Goal: Information Seeking & Learning: Learn about a topic

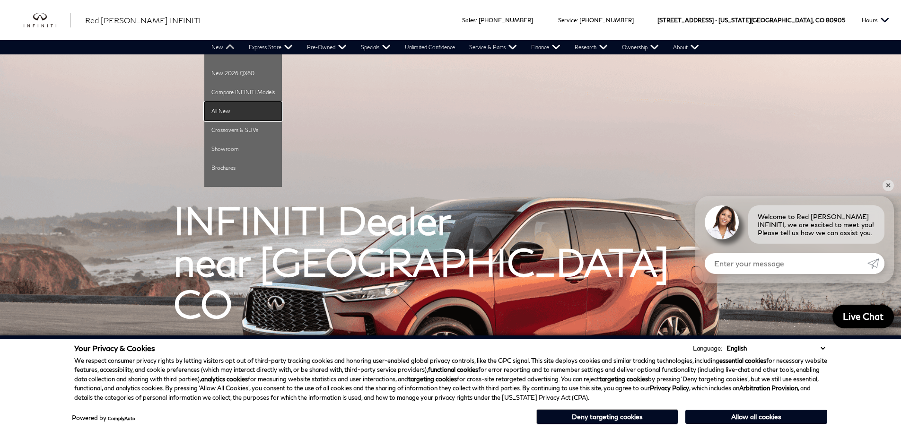
click at [220, 110] on link "All New" at bounding box center [243, 111] width 78 height 19
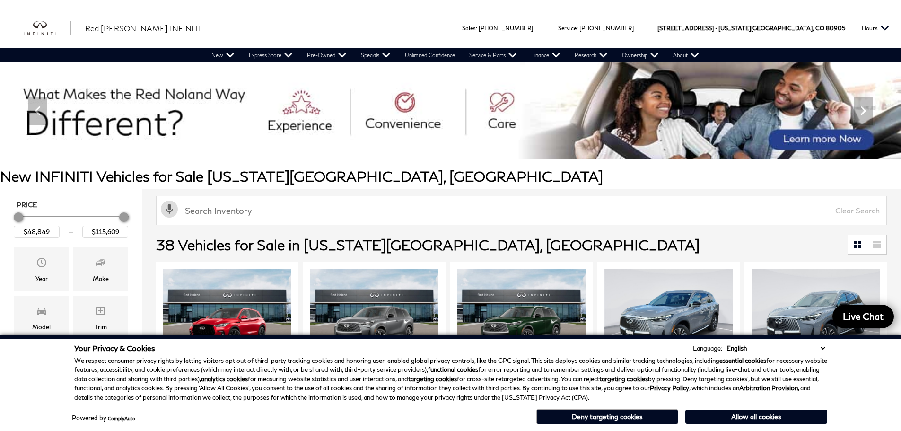
drag, startPoint x: 622, startPoint y: 421, endPoint x: 606, endPoint y: 418, distance: 16.5
click at [622, 421] on button "Deny targeting cookies" at bounding box center [607, 416] width 142 height 15
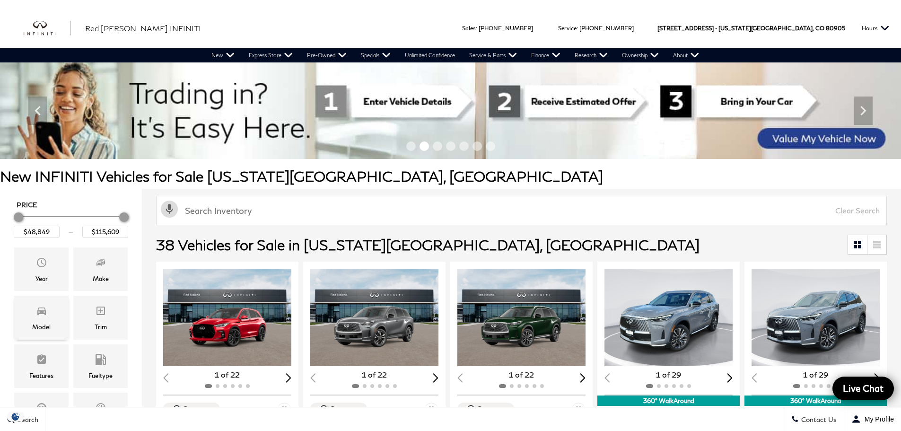
click at [45, 322] on div "Model" at bounding box center [41, 327] width 18 height 10
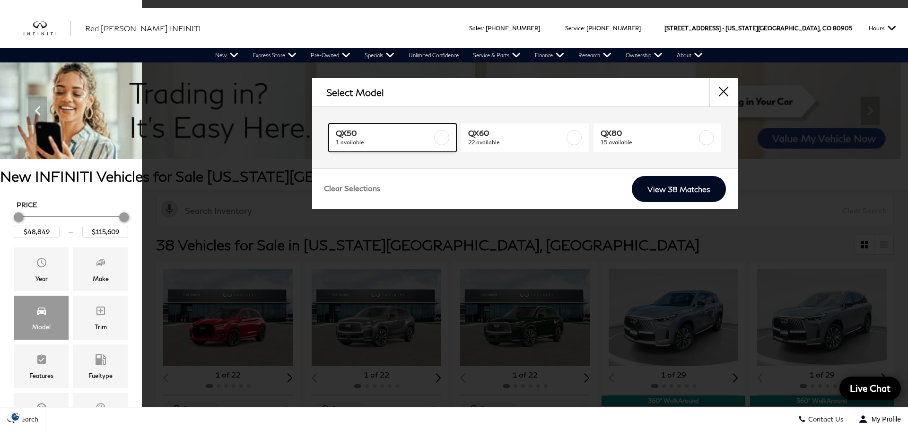
click at [419, 137] on span "QX50" at bounding box center [384, 132] width 96 height 9
type input "$48,849"
checkbox input "true"
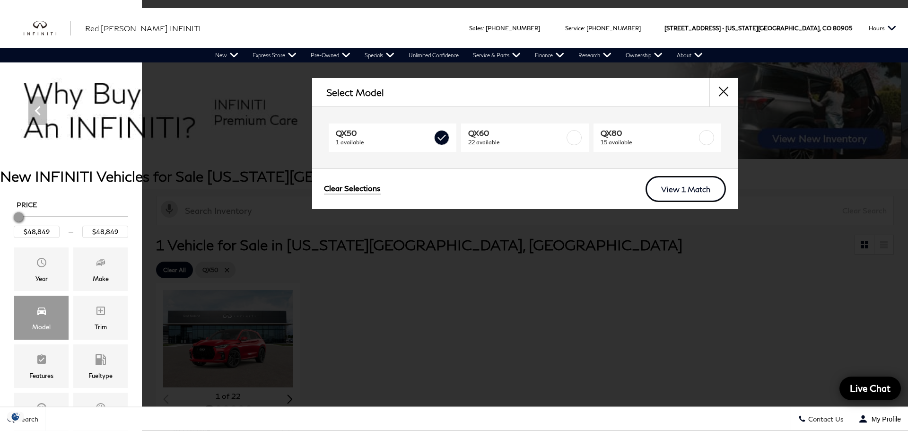
click at [662, 195] on link "View 1 Match" at bounding box center [685, 189] width 80 height 26
